Goal: Book appointment/travel/reservation

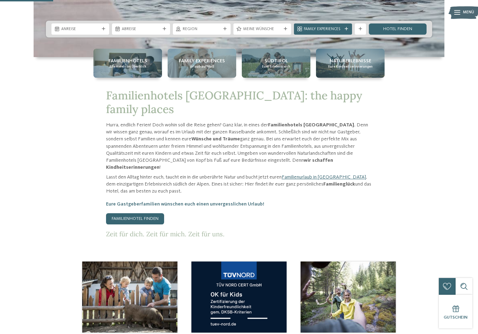
click at [123, 282] on img at bounding box center [129, 297] width 95 height 71
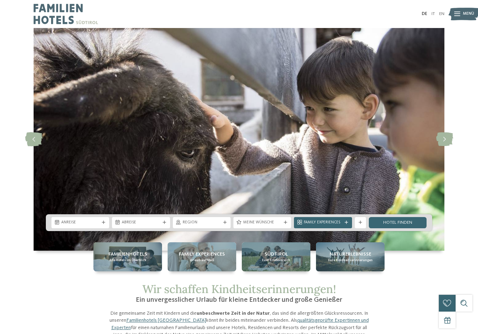
click at [91, 225] on span "Anreise" at bounding box center [80, 223] width 38 height 6
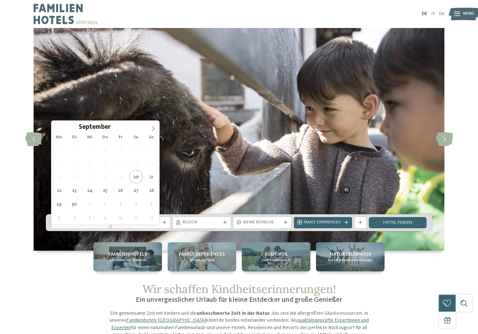
click at [152, 126] on icon at bounding box center [153, 128] width 5 height 5
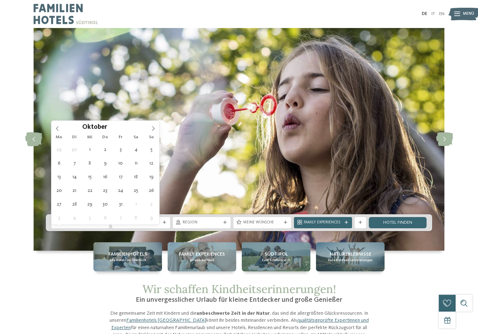
type div "28.10.2025"
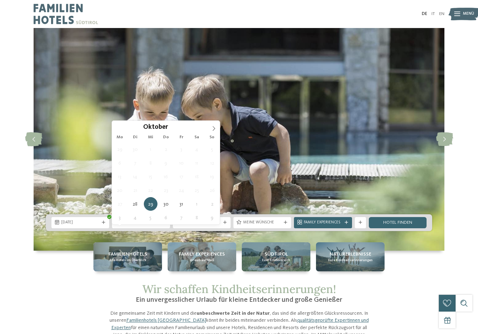
type div "30.10.2025"
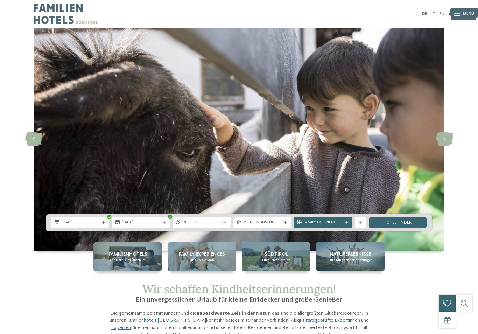
click at [229, 227] on div "Region" at bounding box center [202, 222] width 58 height 11
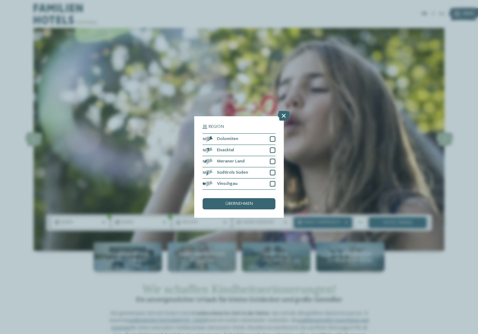
click at [275, 145] on div "Eisacktal" at bounding box center [239, 150] width 73 height 11
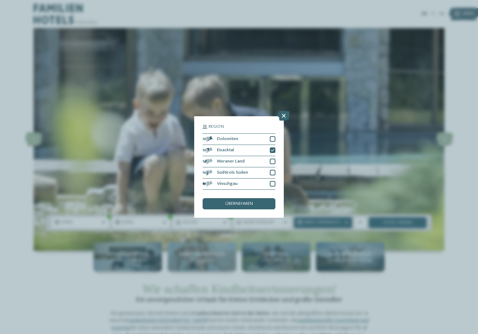
click at [269, 198] on div "übernehmen" at bounding box center [239, 203] width 73 height 11
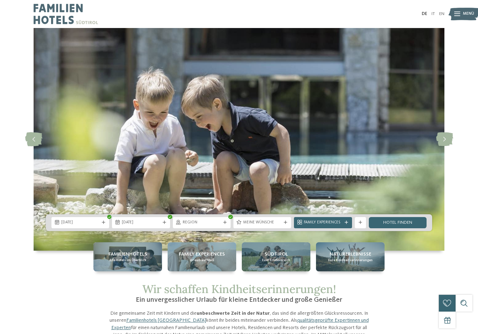
click at [334, 225] on span "Family Experiences" at bounding box center [323, 223] width 38 height 6
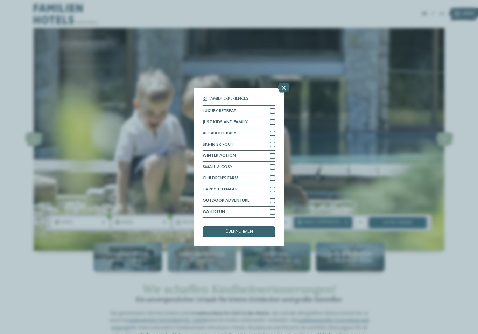
click at [259, 173] on div "CHILDREN’S FARM" at bounding box center [239, 178] width 73 height 11
click at [241, 230] on span "übernehmen" at bounding box center [239, 232] width 28 height 5
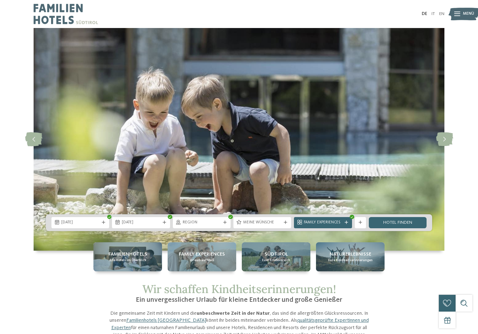
click at [381, 228] on link "Hotel finden" at bounding box center [398, 222] width 58 height 11
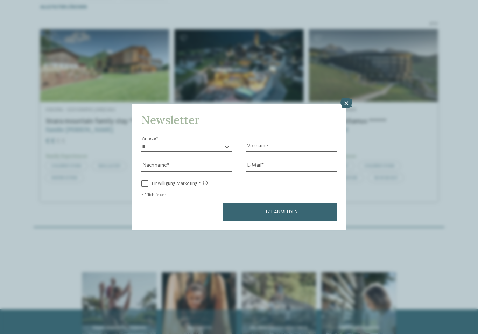
click at [349, 98] on icon at bounding box center [347, 103] width 12 height 10
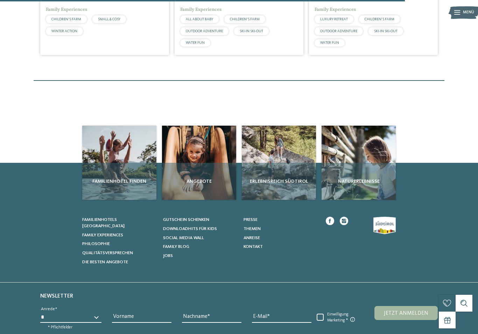
scroll to position [318, 0]
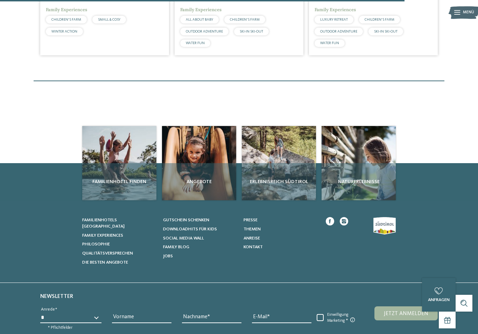
click at [201, 182] on span "Angebote" at bounding box center [199, 181] width 69 height 7
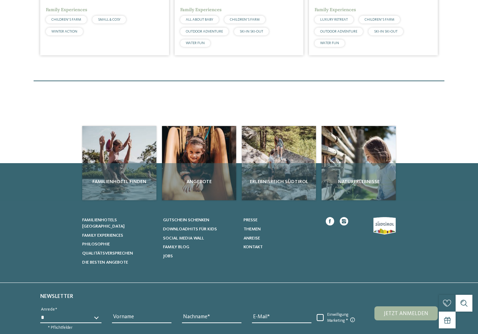
scroll to position [0, 0]
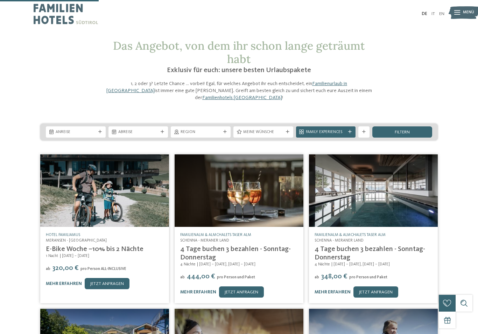
scroll to position [145, 0]
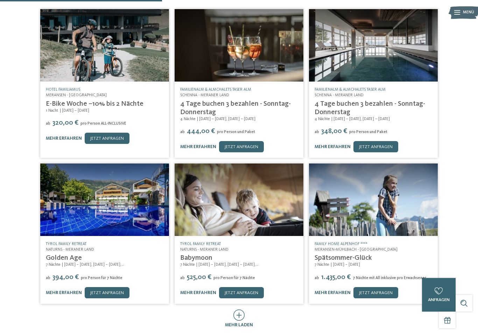
click at [213, 186] on img at bounding box center [239, 200] width 129 height 72
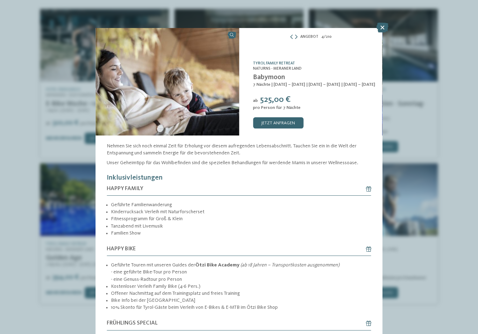
click at [382, 24] on icon at bounding box center [383, 28] width 12 height 10
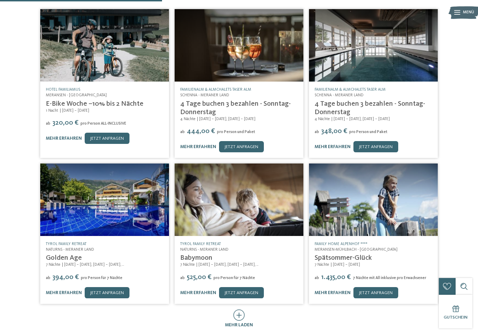
click at [106, 189] on img at bounding box center [104, 200] width 129 height 72
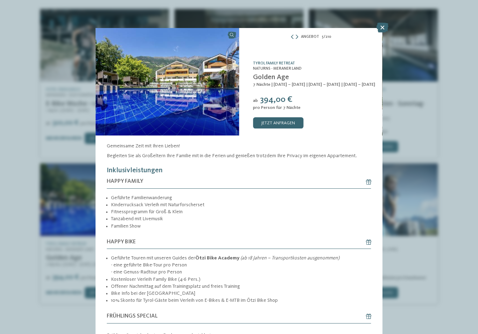
click at [178, 89] on img at bounding box center [168, 81] width 144 height 107
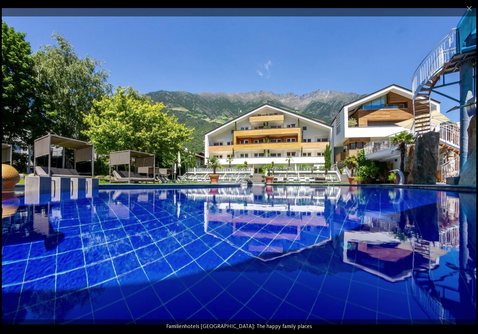
click at [471, 7] on span at bounding box center [470, 8] width 18 height 16
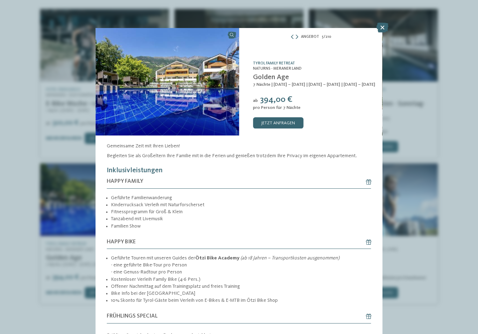
click at [456, 43] on div "Angebot 5 / 210 slide 5 of 210 ab" at bounding box center [239, 167] width 478 height 334
